Goal: Task Accomplishment & Management: Use online tool/utility

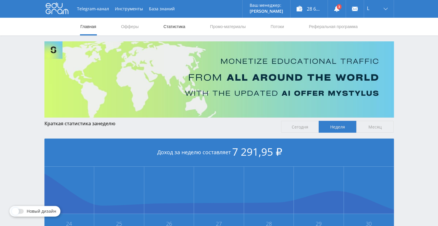
click at [169, 26] on link "Статистика" at bounding box center [174, 27] width 23 height 18
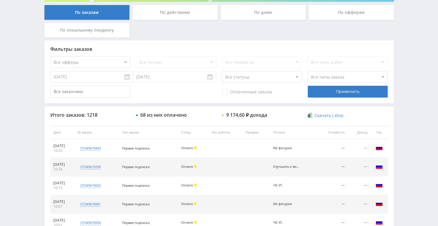
scroll to position [62, 0]
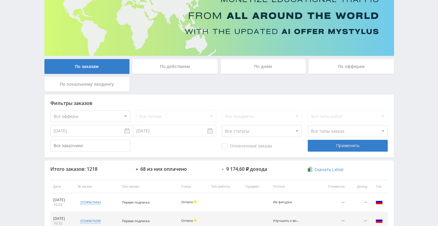
click at [241, 69] on div "По дням" at bounding box center [262, 66] width 85 height 15
click at [0, 0] on input "По дням" at bounding box center [0, 0] width 0 height 0
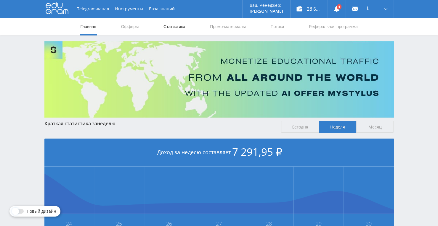
click at [175, 22] on link "Статистика" at bounding box center [174, 27] width 23 height 18
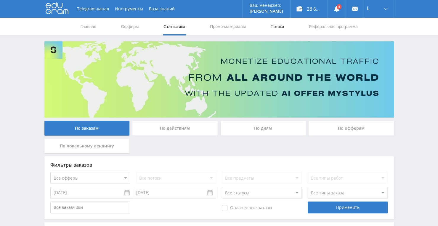
click at [282, 28] on link "Потоки" at bounding box center [277, 27] width 15 height 18
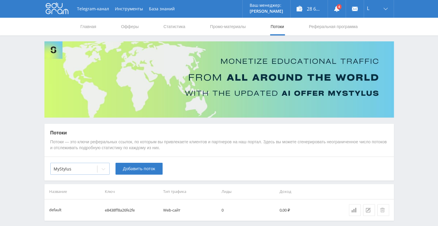
click at [103, 169] on icon at bounding box center [103, 169] width 5 height 5
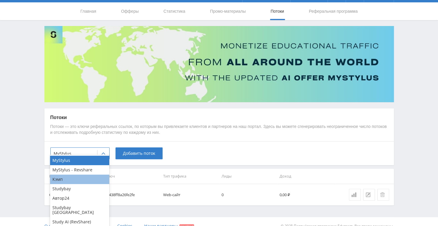
scroll to position [24, 0]
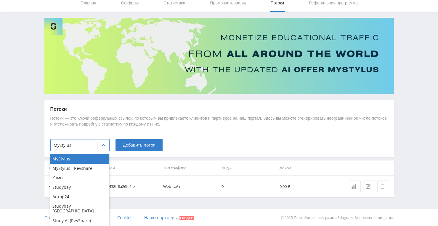
click at [91, 217] on div "Study AI (RevShare)" at bounding box center [79, 220] width 59 height 9
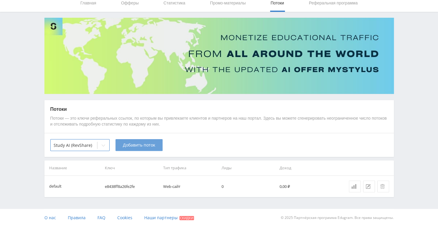
click at [129, 149] on button "Добавить поток" at bounding box center [138, 145] width 47 height 12
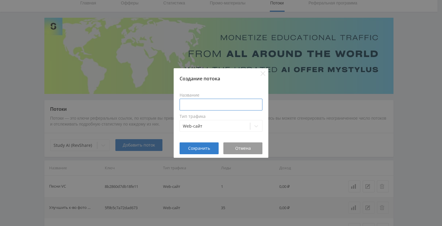
click at [204, 104] on input at bounding box center [221, 105] width 83 height 12
type input "G"
type input "Песни VC 30.09"
click at [204, 148] on span "Сохранить" at bounding box center [199, 148] width 22 height 5
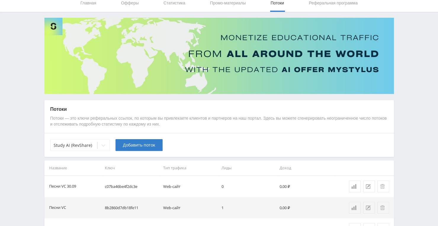
scroll to position [0, 0]
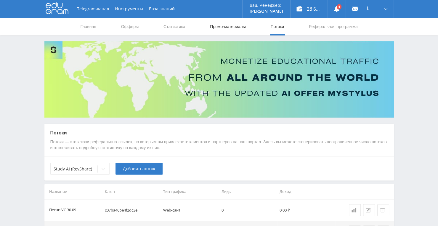
drag, startPoint x: 222, startPoint y: 19, endPoint x: 223, endPoint y: 22, distance: 3.0
click at [222, 19] on link "Промо-материалы" at bounding box center [227, 27] width 37 height 18
click at [223, 25] on link "Промо-материалы" at bounding box center [227, 27] width 37 height 18
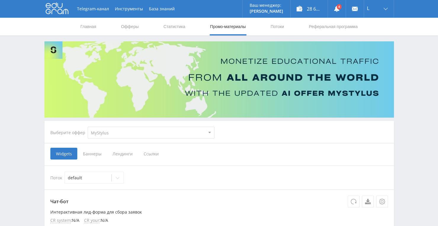
click at [194, 128] on select "MyStylus MyStylus - Revshare Кэмп Studybay Автор24 Studybay Brazil Study AI (Re…" at bounding box center [151, 133] width 127 height 12
select select "376"
click at [88, 127] on select "MyStylus MyStylus - Revshare Кэмп Studybay Автор24 Studybay Brazil Study AI (Re…" at bounding box center [151, 133] width 127 height 12
select select "376"
click at [85, 154] on span "Ссылки" at bounding box center [90, 154] width 26 height 12
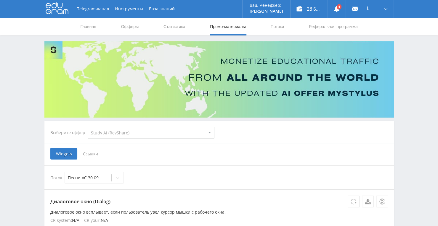
click at [0, 0] on input "Ссылки" at bounding box center [0, 0] width 0 height 0
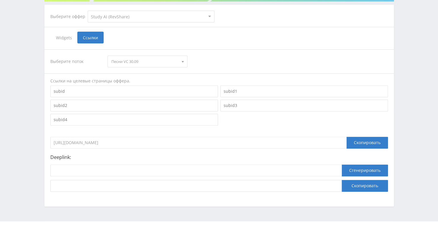
scroll to position [129, 0]
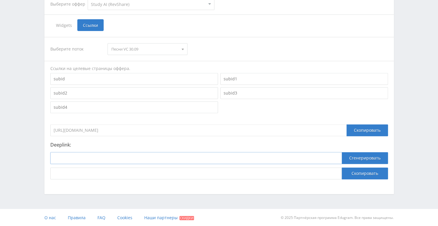
click at [145, 160] on input at bounding box center [195, 158] width 291 height 12
paste input "https://study24.ai/chat/suno"
type input "https://study24.ai/chat/suno"
click at [354, 159] on button "Сгенерировать" at bounding box center [364, 158] width 46 height 12
click at [347, 174] on button "Скопировать" at bounding box center [364, 174] width 46 height 12
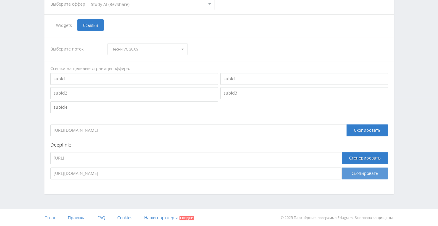
click at [360, 174] on button "Скопировать" at bounding box center [364, 174] width 46 height 12
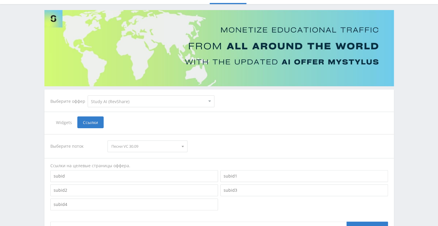
scroll to position [0, 0]
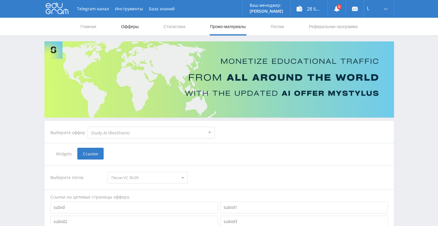
click at [135, 28] on link "Офферы" at bounding box center [129, 27] width 19 height 18
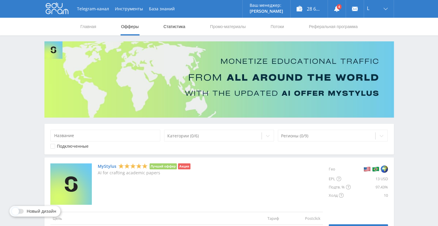
click at [170, 28] on link "Статистика" at bounding box center [174, 27] width 23 height 18
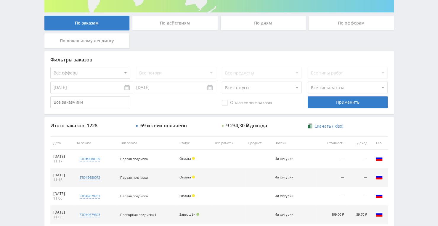
scroll to position [194, 0]
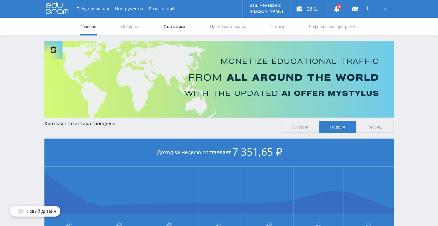
click at [170, 28] on link "Статистика" at bounding box center [174, 27] width 23 height 18
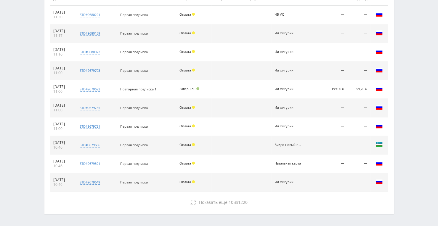
scroll to position [253, 0]
